Goal: Find contact information: Find contact information

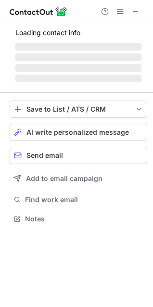
scroll to position [225, 153]
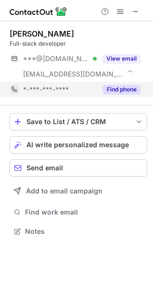
click at [123, 86] on button "Find phone" at bounding box center [122, 90] width 38 height 10
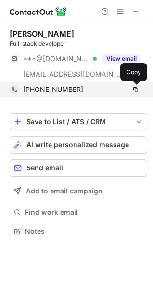
click at [136, 88] on span at bounding box center [136, 90] width 8 height 8
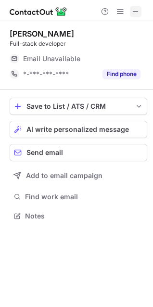
scroll to position [212, 153]
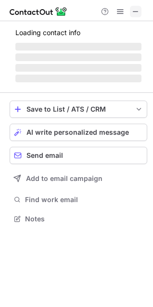
click at [138, 13] on span at bounding box center [136, 12] width 8 height 8
